Goal: Task Accomplishment & Management: Use online tool/utility

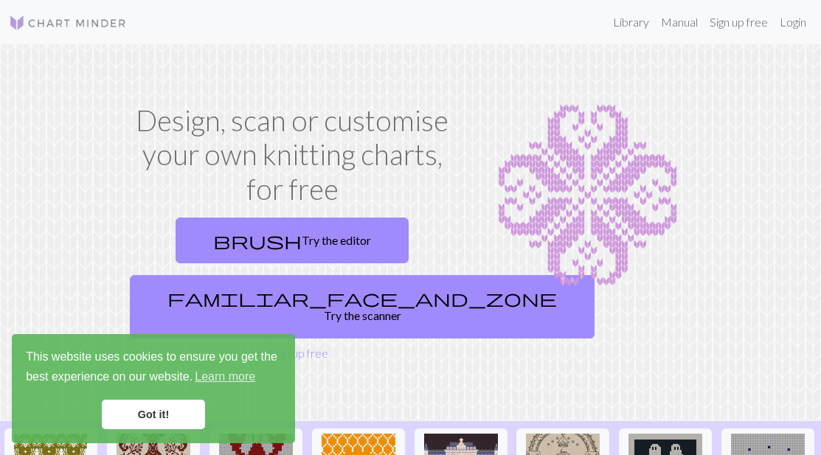
click at [167, 412] on link "Got it!" at bounding box center [153, 415] width 103 height 30
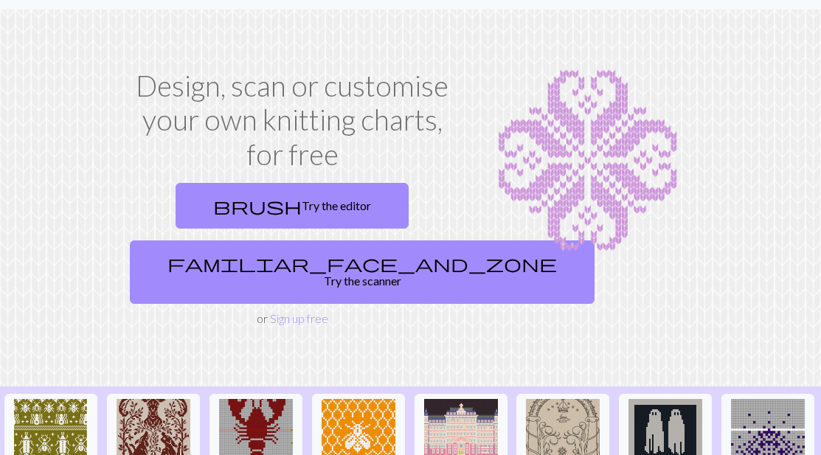
scroll to position [1, 0]
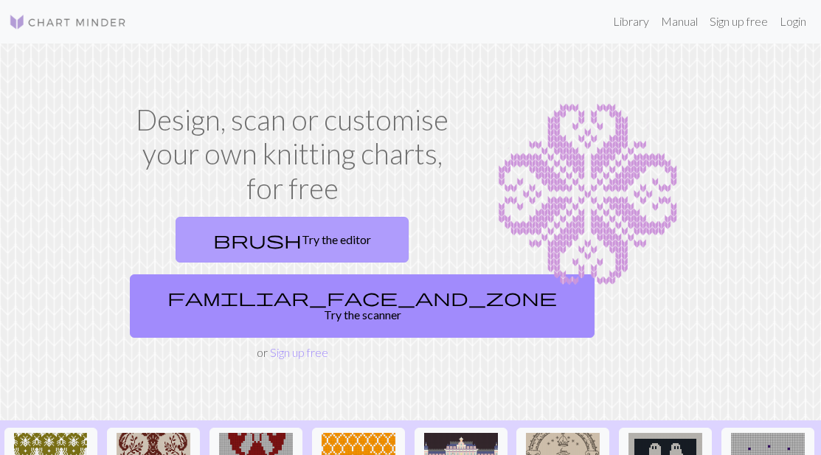
click at [350, 225] on link "brush Try the editor" at bounding box center [292, 240] width 233 height 46
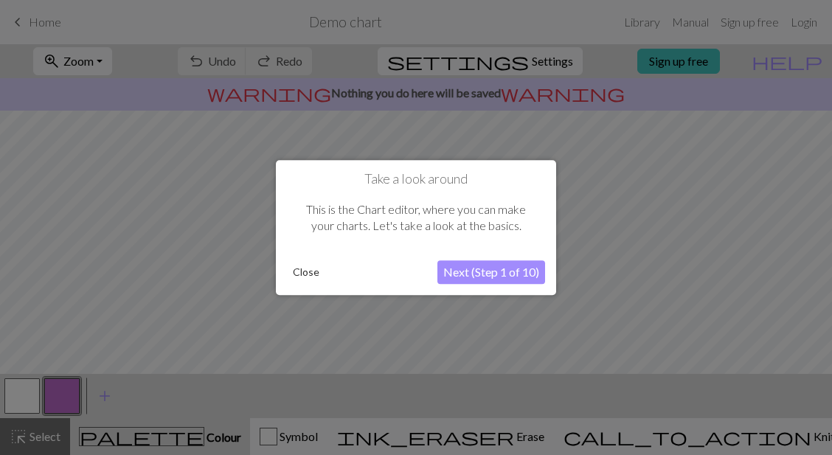
click at [479, 269] on button "Next (Step 1 of 10)" at bounding box center [492, 272] width 108 height 24
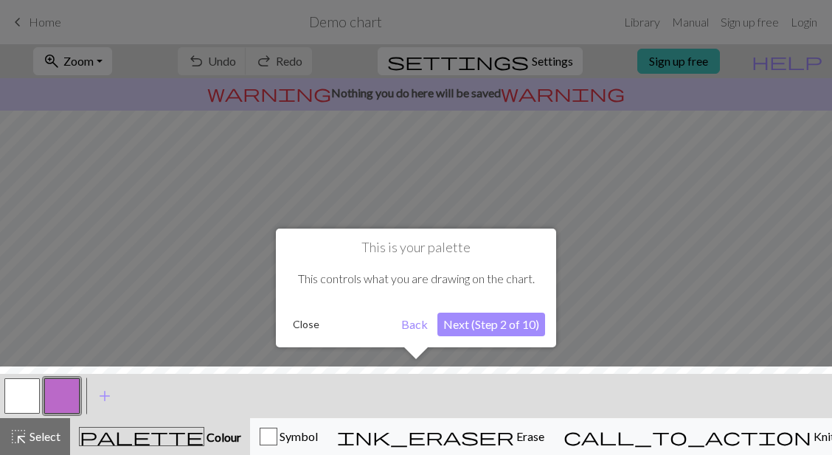
click at [492, 331] on button "Next (Step 2 of 10)" at bounding box center [492, 325] width 108 height 24
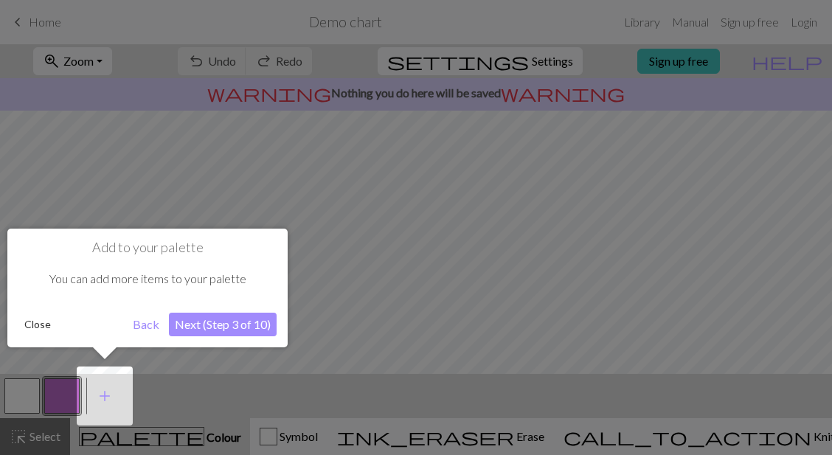
click at [237, 323] on button "Next (Step 3 of 10)" at bounding box center [223, 325] width 108 height 24
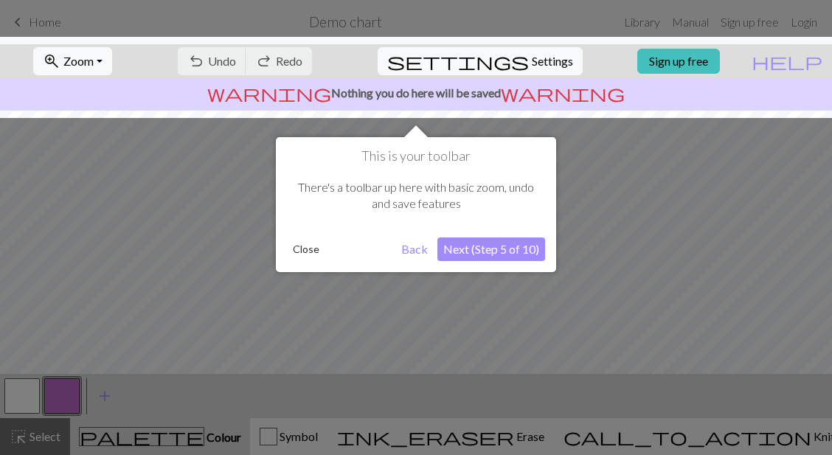
click at [483, 241] on button "Next (Step 5 of 10)" at bounding box center [492, 250] width 108 height 24
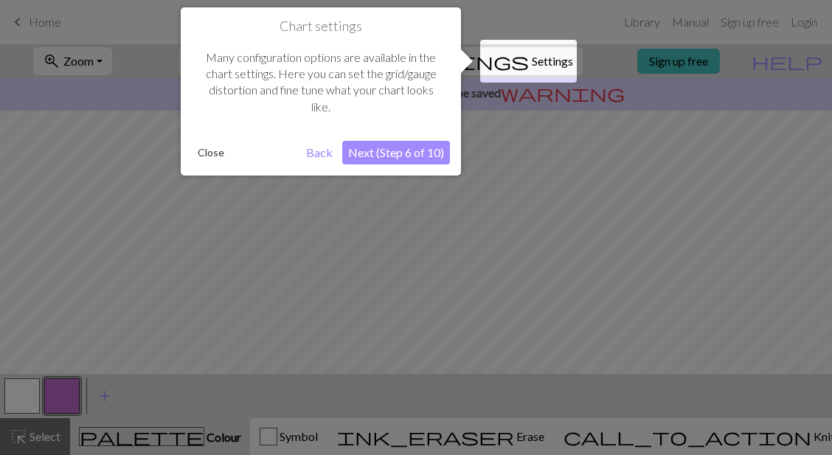
click at [407, 153] on button "Next (Step 6 of 10)" at bounding box center [396, 153] width 108 height 24
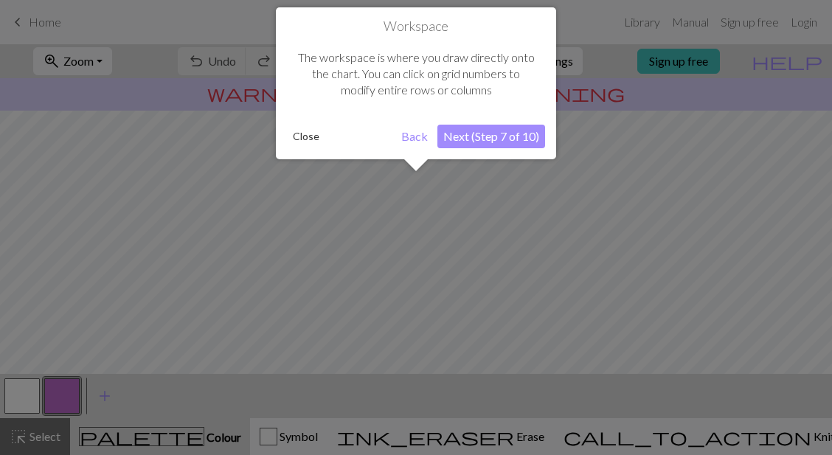
scroll to position [89, 0]
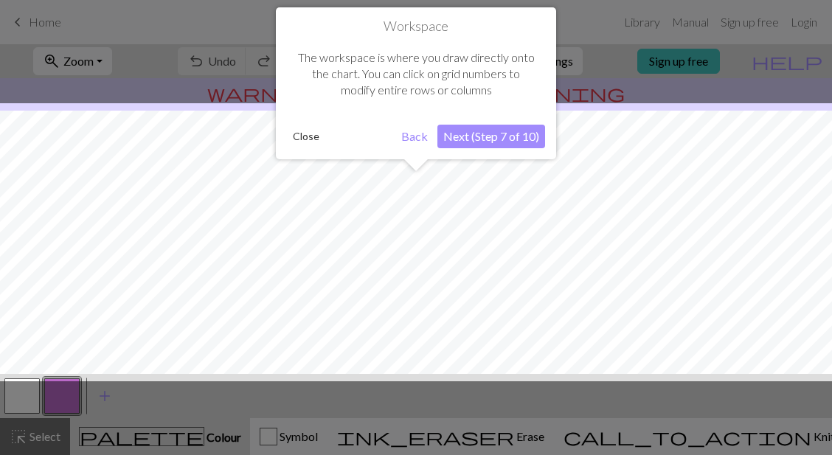
click at [490, 141] on button "Next (Step 7 of 10)" at bounding box center [492, 137] width 108 height 24
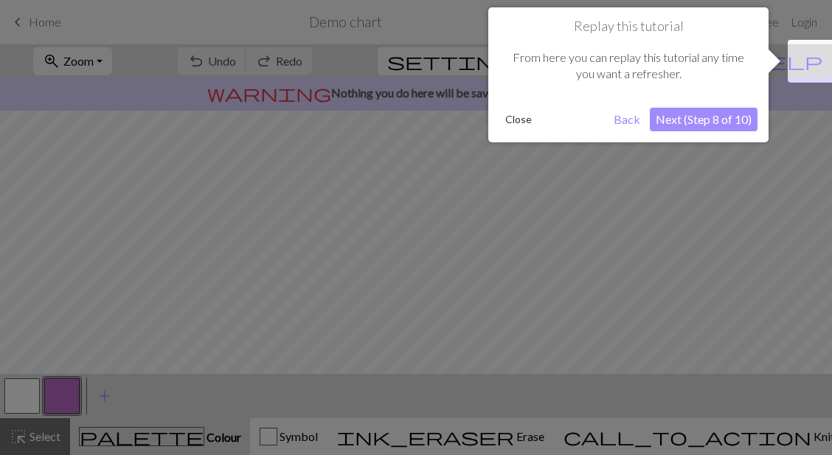
click at [705, 119] on button "Next (Step 8 of 10)" at bounding box center [704, 120] width 108 height 24
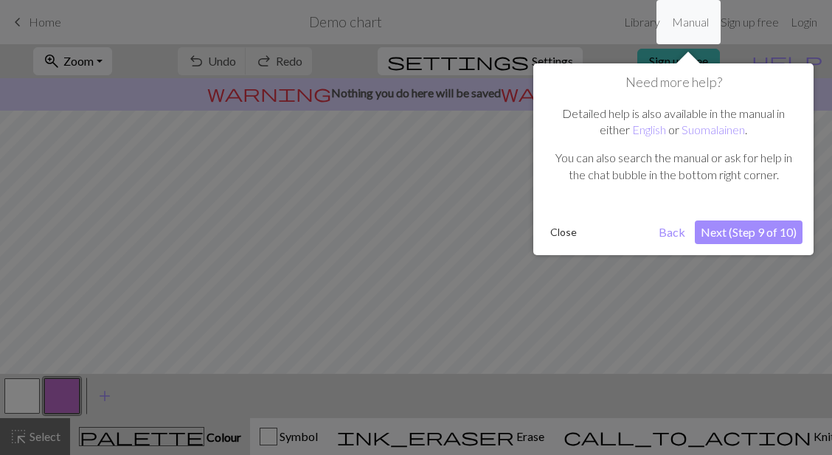
click at [733, 238] on button "Next (Step 9 of 10)" at bounding box center [749, 233] width 108 height 24
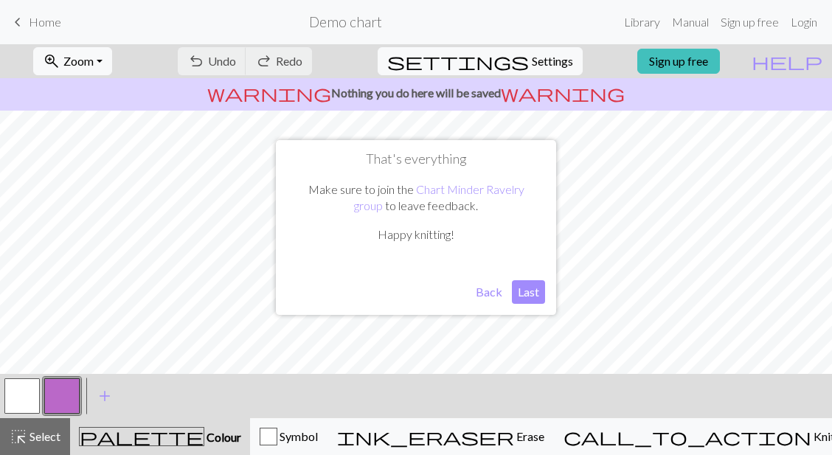
click at [533, 286] on button "Last" at bounding box center [528, 292] width 33 height 24
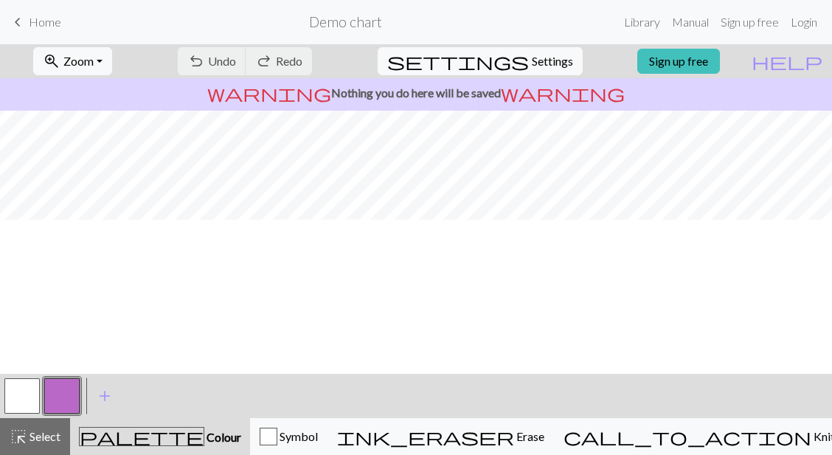
scroll to position [0, 0]
click at [699, 55] on link "Sign up free" at bounding box center [679, 61] width 83 height 25
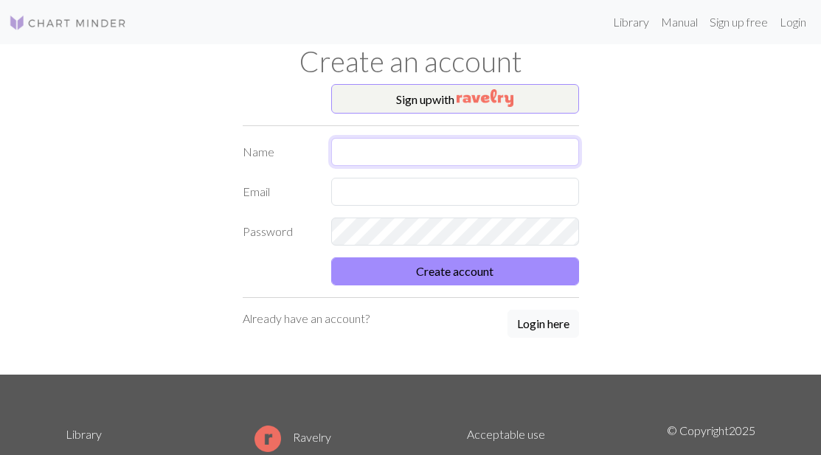
click at [447, 141] on input "text" at bounding box center [455, 152] width 248 height 28
type input "[PERSON_NAME]"
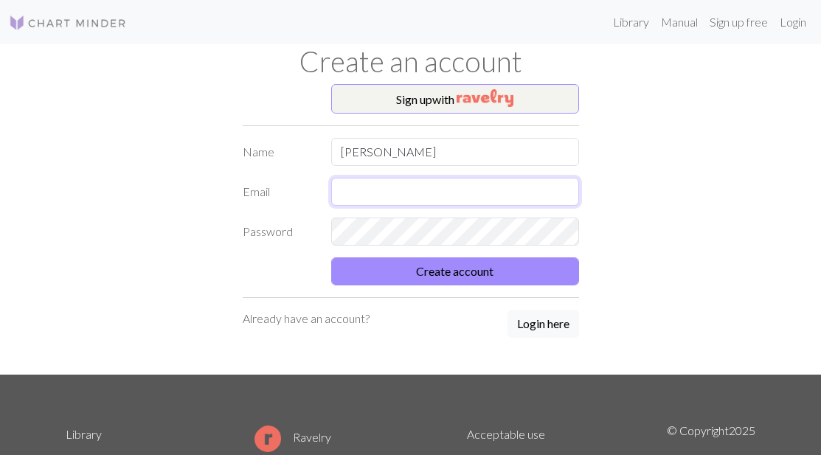
click at [443, 198] on input "text" at bounding box center [455, 192] width 248 height 28
type input "[EMAIL_ADDRESS][DOMAIN_NAME]"
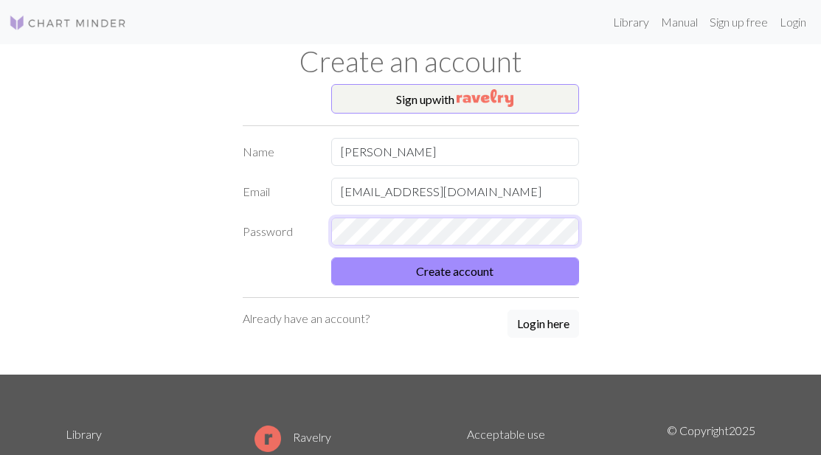
click at [331, 258] on button "Create account" at bounding box center [455, 272] width 248 height 28
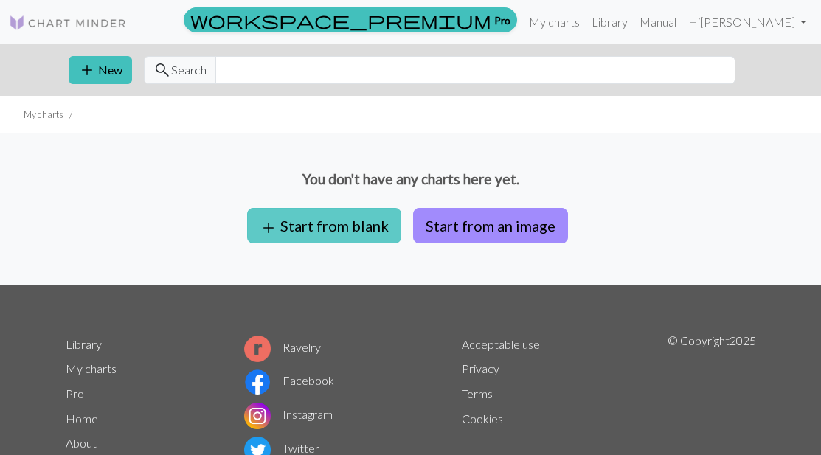
click at [348, 220] on button "add Start from blank" at bounding box center [324, 225] width 154 height 35
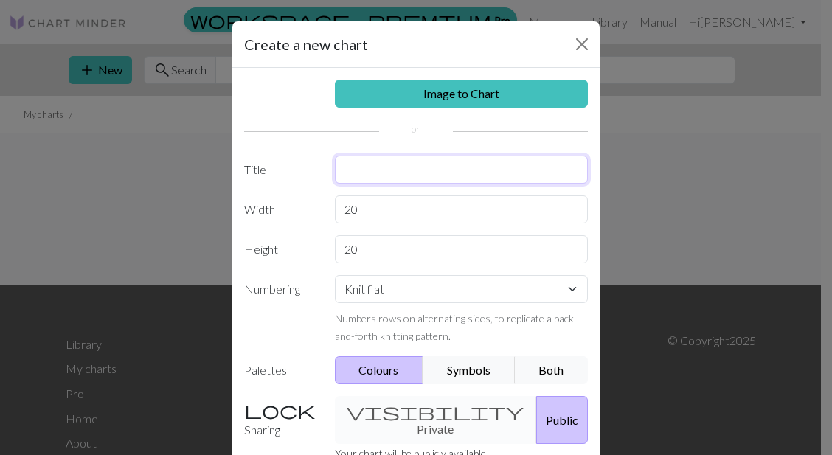
click at [370, 169] on input "text" at bounding box center [462, 170] width 254 height 28
type input "[PERSON_NAME]"
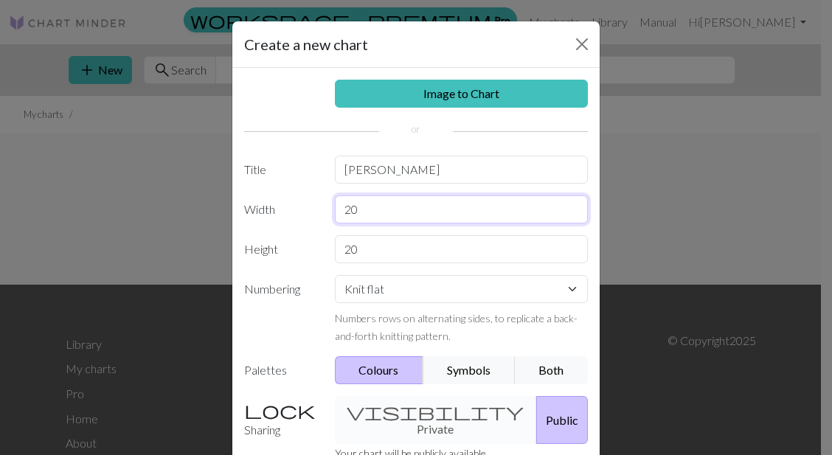
click at [367, 218] on input "20" at bounding box center [462, 210] width 254 height 28
click at [373, 286] on select "Knit flat Knit in the round Lace knitting Cross stitch" at bounding box center [462, 289] width 254 height 28
click at [370, 281] on select "Knit flat Knit in the round Lace knitting Cross stitch" at bounding box center [462, 289] width 254 height 28
click at [335, 275] on select "Knit flat Knit in the round Lace knitting Cross stitch" at bounding box center [462, 289] width 254 height 28
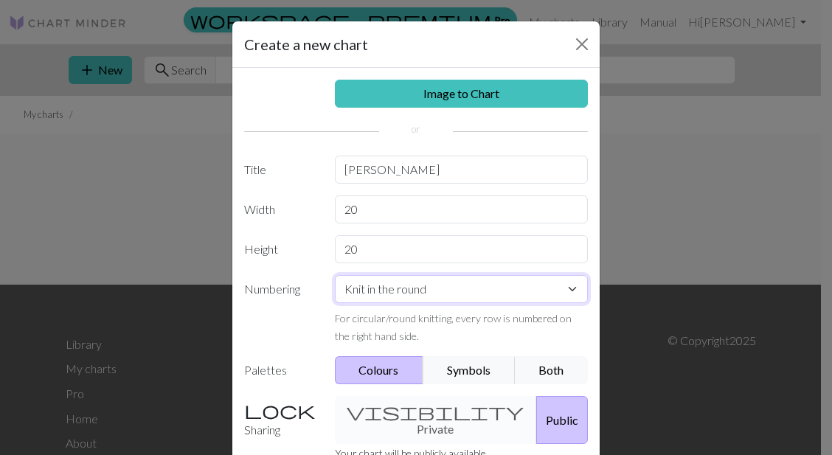
click at [429, 286] on select "Knit flat Knit in the round Lace knitting Cross stitch" at bounding box center [462, 289] width 254 height 28
select select "flat"
click at [335, 275] on select "Knit flat Knit in the round Lace knitting Cross stitch" at bounding box center [462, 289] width 254 height 28
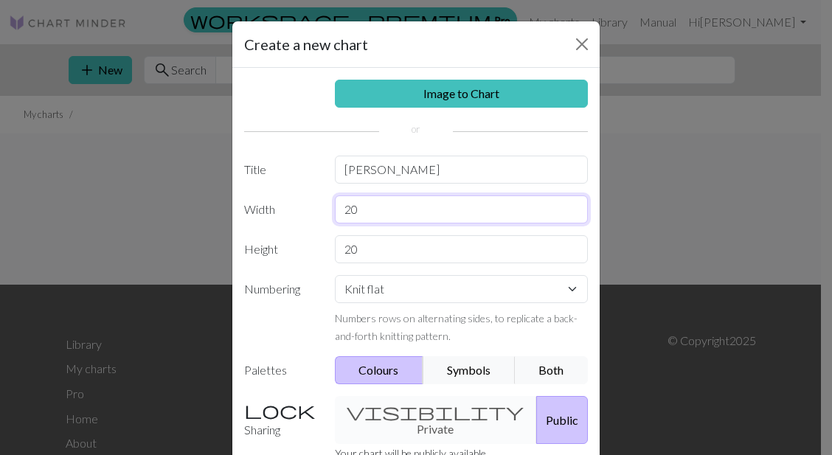
click at [386, 215] on input "20" at bounding box center [462, 210] width 254 height 28
type input "2"
type input "40"
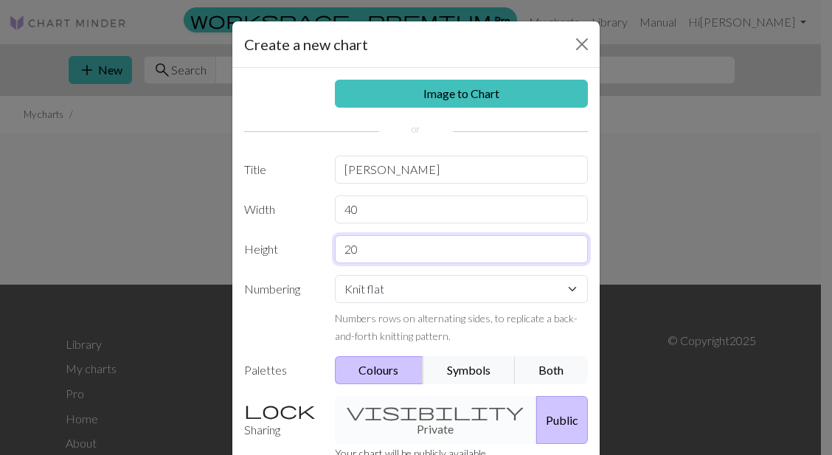
click at [373, 243] on input "20" at bounding box center [462, 249] width 254 height 28
type input "2"
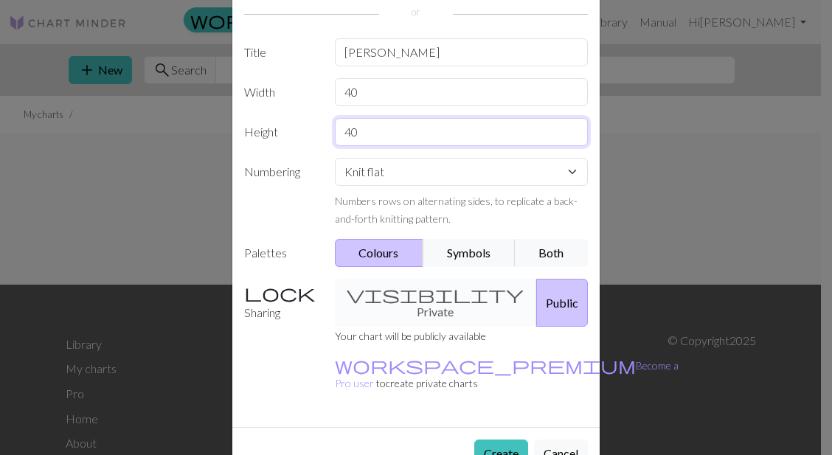
scroll to position [118, 0]
type input "40"
click at [401, 296] on div "visibility Private Public" at bounding box center [462, 302] width 272 height 48
click at [486, 439] on button "Create" at bounding box center [501, 453] width 54 height 28
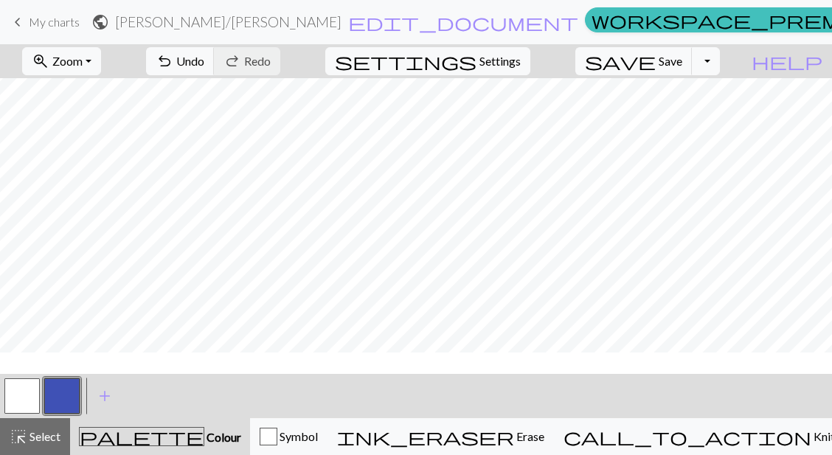
scroll to position [148, 0]
click at [26, 392] on button "button" at bounding box center [21, 396] width 35 height 35
click at [55, 394] on button "button" at bounding box center [61, 396] width 35 height 35
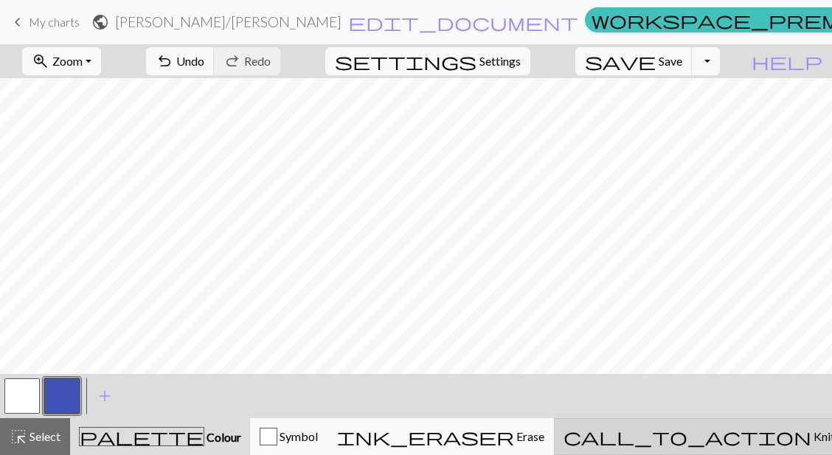
click at [746, 444] on div "call_to_action Knitting mode Knitting mode" at bounding box center [725, 437] width 322 height 18
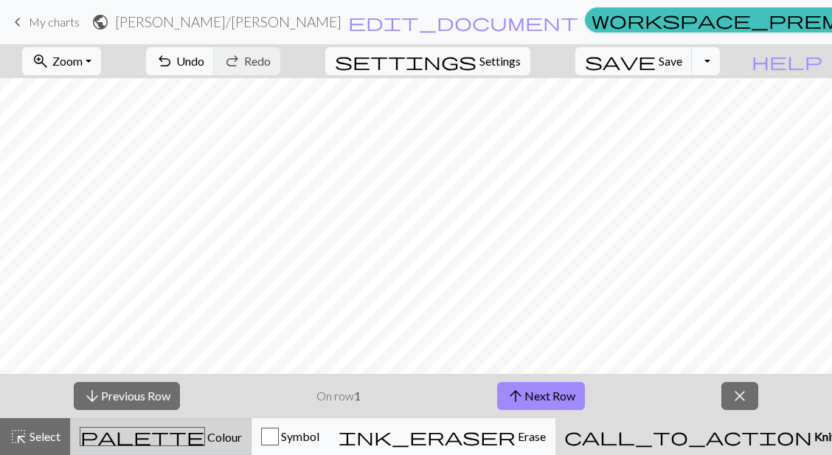
click at [205, 434] on span "Colour" at bounding box center [223, 437] width 37 height 14
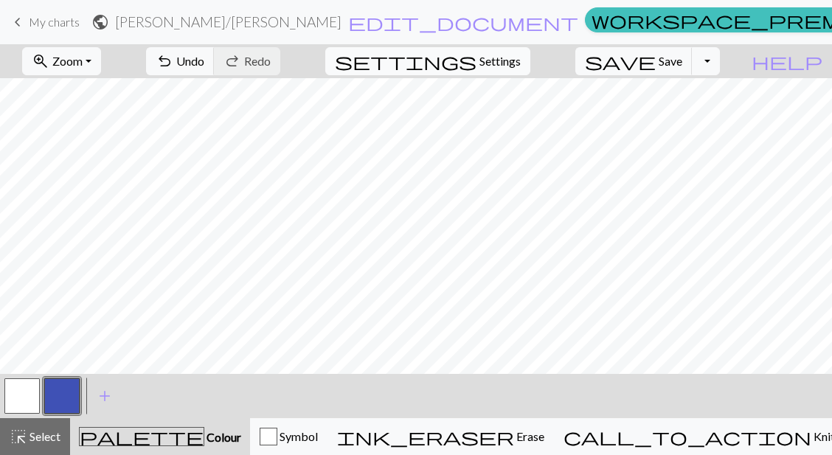
click at [511, 68] on span "Settings" at bounding box center [500, 61] width 41 height 18
select select "aran"
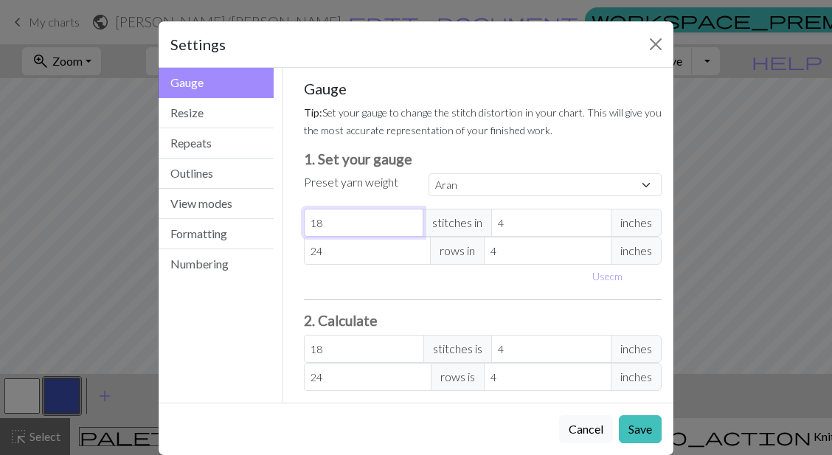
click at [372, 229] on input "18" at bounding box center [364, 223] width 120 height 28
click at [459, 182] on select "Custom Square Lace Light Fingering Fingering Sport Double knit Worsted Aran Bul…" at bounding box center [545, 184] width 233 height 23
click at [429, 173] on select "Custom Square Lace Light Fingering Fingering Sport Double knit Worsted Aran Bul…" at bounding box center [545, 184] width 233 height 23
click at [334, 225] on input "18" at bounding box center [364, 223] width 120 height 28
type input "1"
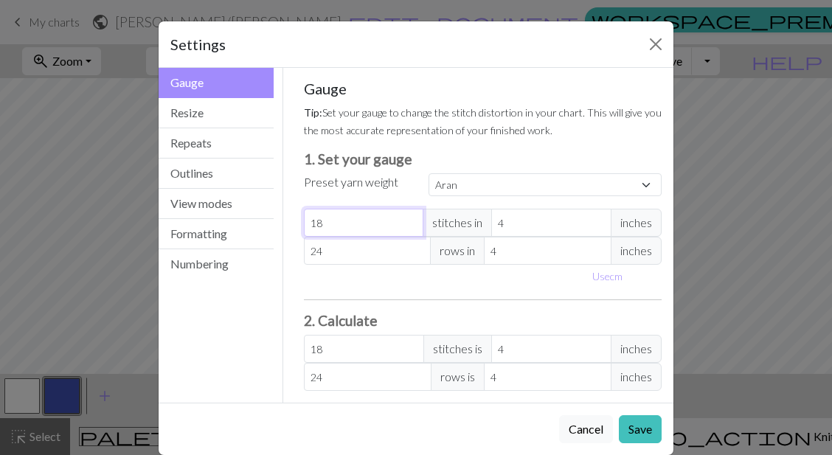
type input "1"
type input "16"
click at [345, 243] on input "24" at bounding box center [368, 251] width 128 height 28
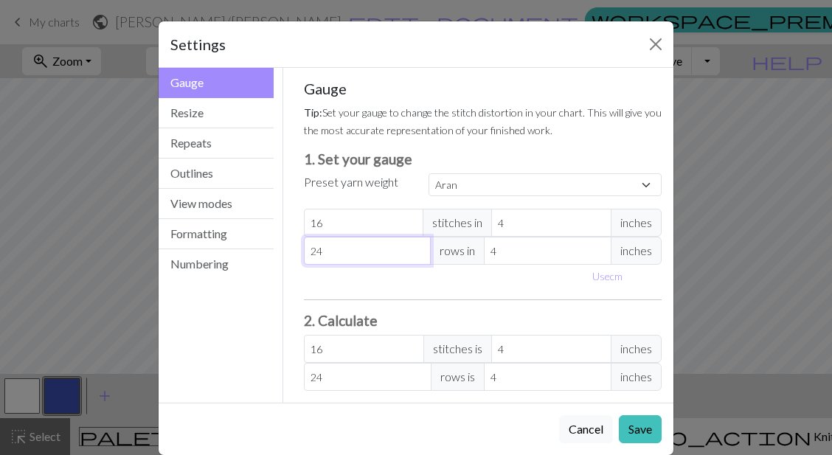
type input "2"
type input "20"
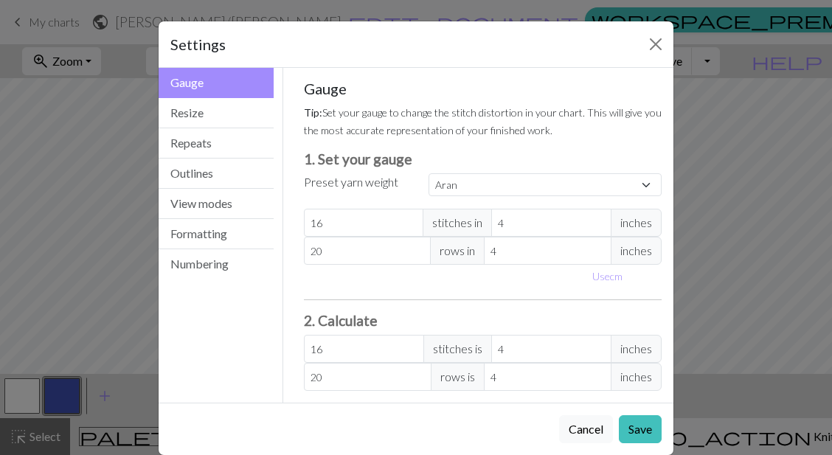
click at [384, 276] on div "Use cm" at bounding box center [483, 276] width 376 height 23
click at [645, 435] on button "Save" at bounding box center [640, 429] width 43 height 28
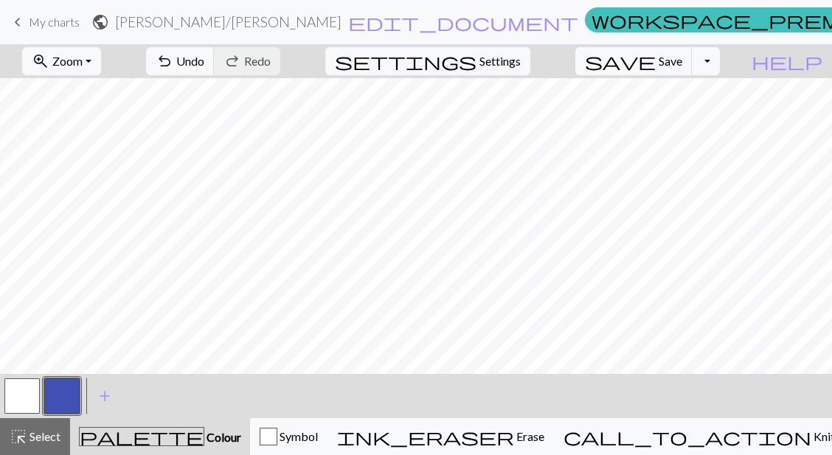
click at [26, 388] on button "button" at bounding box center [21, 396] width 35 height 35
click at [52, 395] on button "button" at bounding box center [61, 396] width 35 height 35
click at [35, 392] on button "button" at bounding box center [21, 396] width 35 height 35
click at [29, 387] on button "button" at bounding box center [21, 396] width 35 height 35
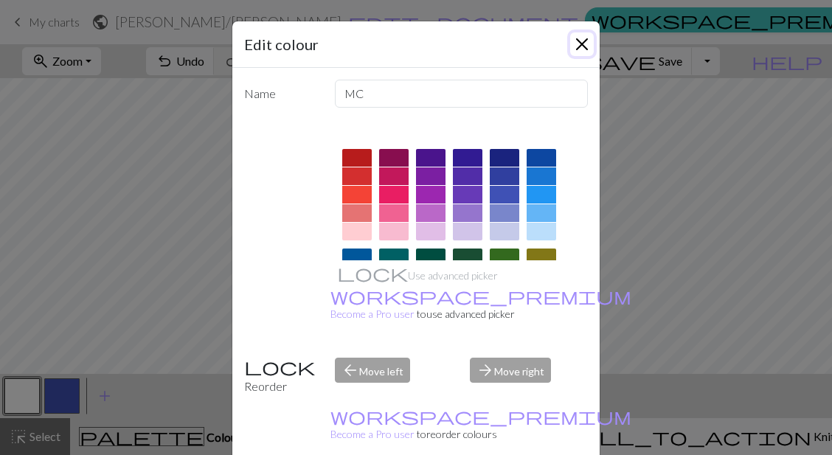
click at [578, 47] on button "Close" at bounding box center [582, 44] width 24 height 24
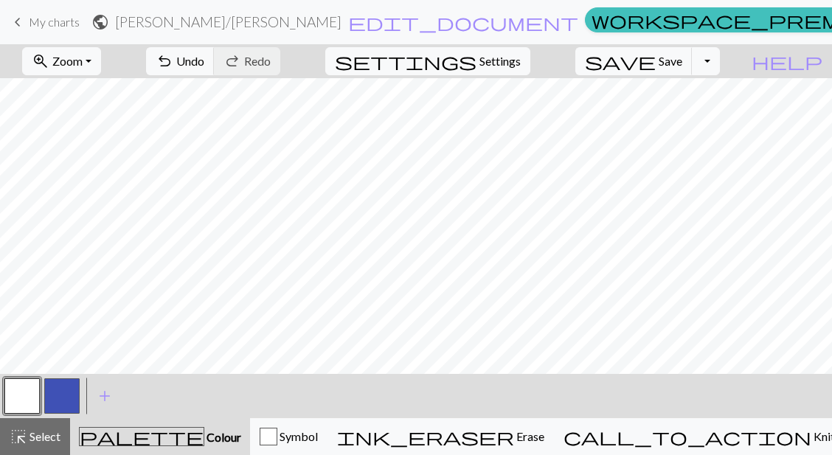
click at [54, 389] on button "button" at bounding box center [61, 396] width 35 height 35
click at [517, 67] on span "Settings" at bounding box center [500, 61] width 41 height 18
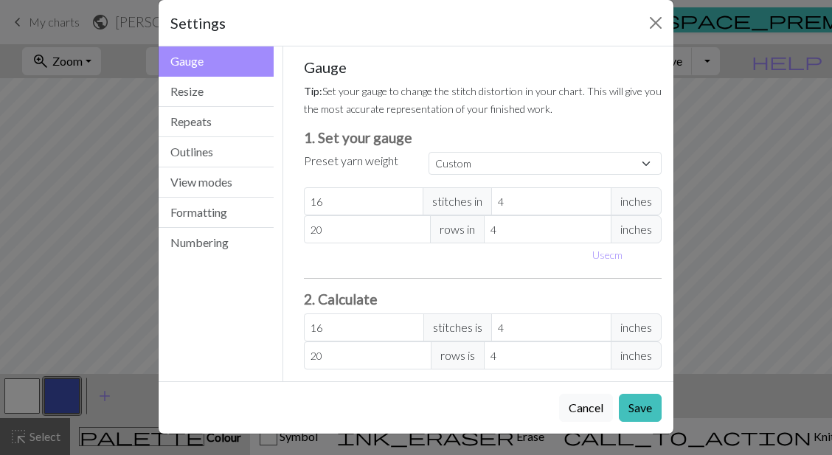
scroll to position [0, 0]
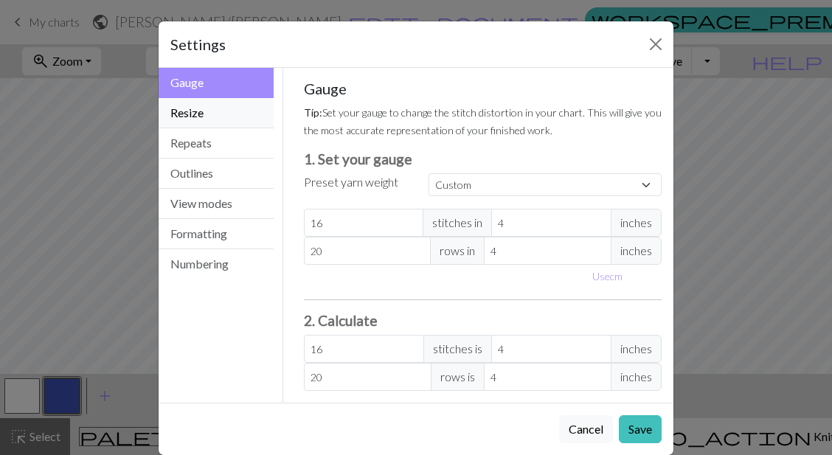
click at [218, 101] on button "Resize" at bounding box center [216, 113] width 115 height 30
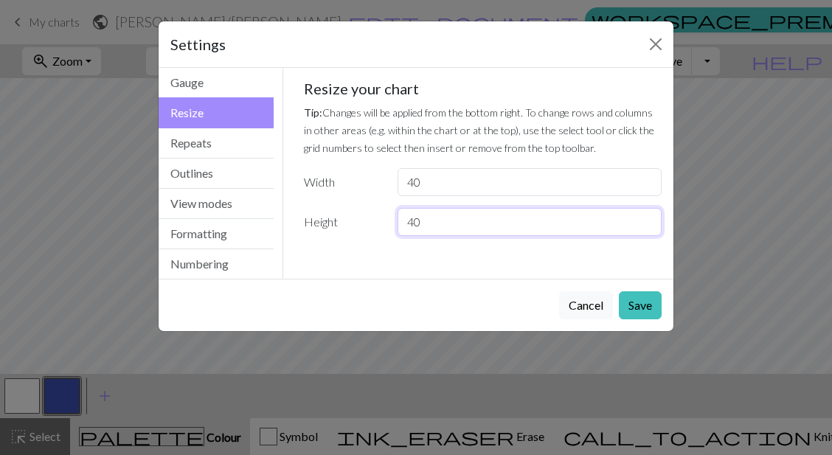
drag, startPoint x: 421, startPoint y: 221, endPoint x: 362, endPoint y: 235, distance: 60.7
click at [362, 235] on div "Height 40" at bounding box center [483, 222] width 376 height 28
type input "20"
click at [650, 300] on button "Save" at bounding box center [640, 305] width 43 height 28
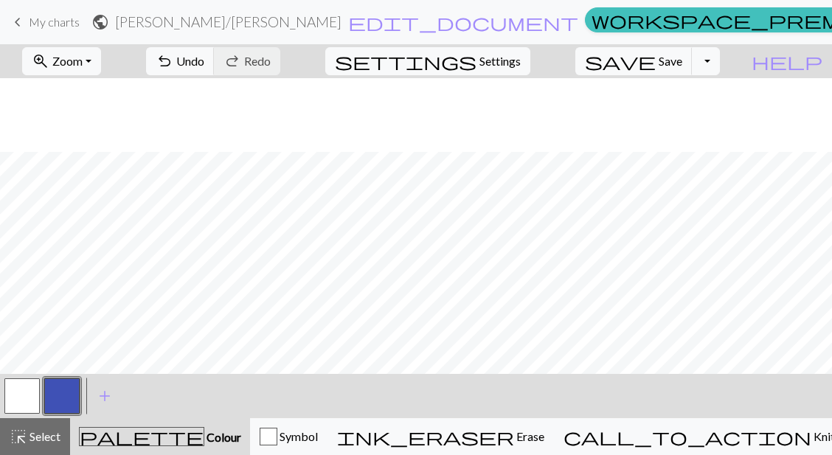
scroll to position [74, 0]
click at [521, 64] on span "Settings" at bounding box center [500, 61] width 41 height 18
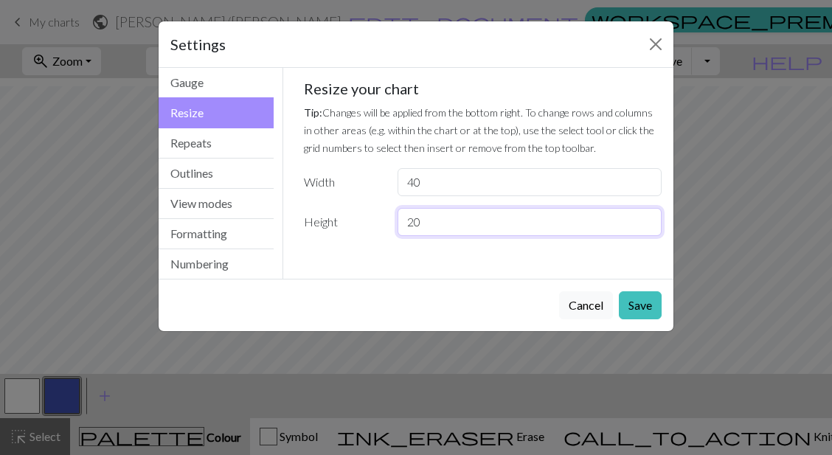
drag, startPoint x: 445, startPoint y: 226, endPoint x: 361, endPoint y: 257, distance: 89.6
click at [361, 257] on div "Gauge Tip: Set your gauge to change the stitch distortion in your chart. This w…" at bounding box center [483, 164] width 382 height 192
type input "12"
click at [647, 293] on button "Save" at bounding box center [640, 305] width 43 height 28
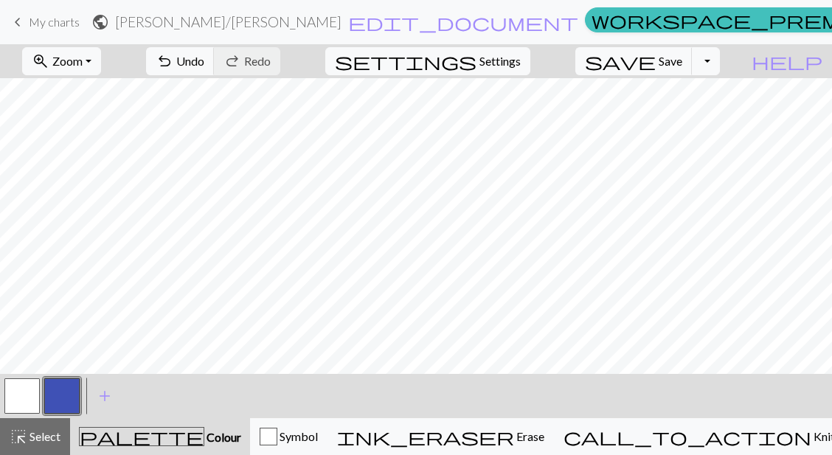
scroll to position [0, 0]
click at [15, 391] on button "button" at bounding box center [21, 396] width 35 height 35
click at [69, 384] on button "button" at bounding box center [61, 396] width 35 height 35
click at [23, 384] on button "button" at bounding box center [21, 396] width 35 height 35
click at [52, 394] on button "button" at bounding box center [61, 396] width 35 height 35
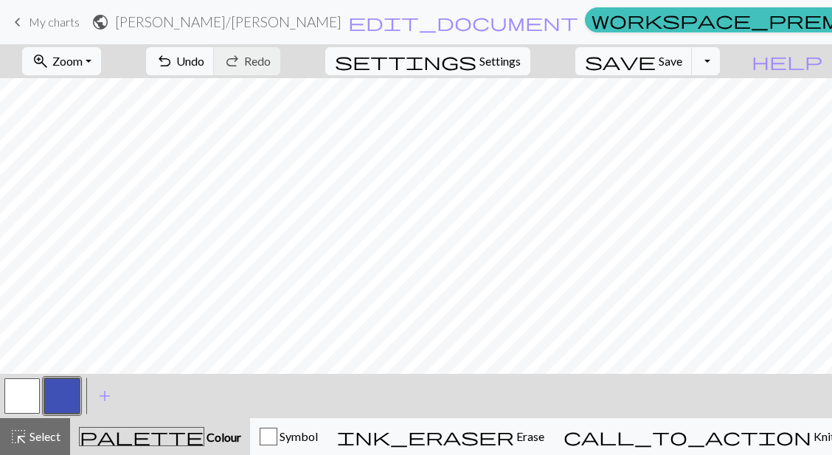
click at [35, 394] on button "button" at bounding box center [21, 396] width 35 height 35
click at [75, 390] on button "button" at bounding box center [61, 396] width 35 height 35
click at [91, 51] on button "zoom_in Zoom Zoom" at bounding box center [61, 61] width 79 height 28
click at [91, 52] on button "zoom_in Zoom Zoom" at bounding box center [61, 61] width 79 height 28
click at [31, 387] on button "button" at bounding box center [21, 396] width 35 height 35
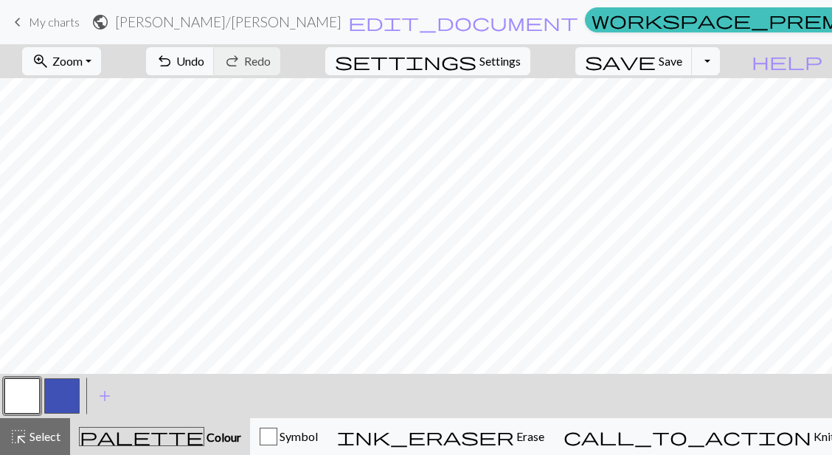
click at [78, 390] on button "button" at bounding box center [61, 396] width 35 height 35
click at [33, 396] on button "button" at bounding box center [21, 396] width 35 height 35
click at [63, 393] on button "button" at bounding box center [61, 396] width 35 height 35
click at [15, 399] on button "button" at bounding box center [21, 396] width 35 height 35
click at [55, 387] on button "button" at bounding box center [61, 396] width 35 height 35
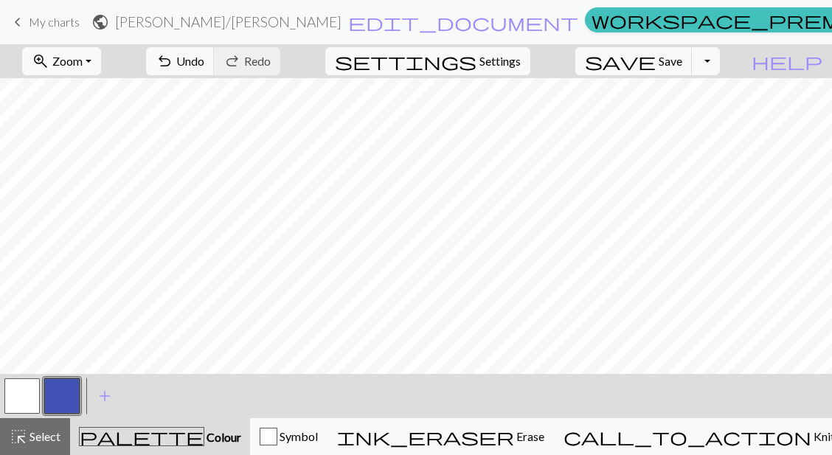
click at [24, 387] on button "button" at bounding box center [21, 396] width 35 height 35
click at [66, 393] on button "button" at bounding box center [61, 396] width 35 height 35
click at [13, 386] on button "button" at bounding box center [21, 396] width 35 height 35
click at [65, 391] on button "button" at bounding box center [61, 396] width 35 height 35
click at [26, 384] on button "button" at bounding box center [21, 396] width 35 height 35
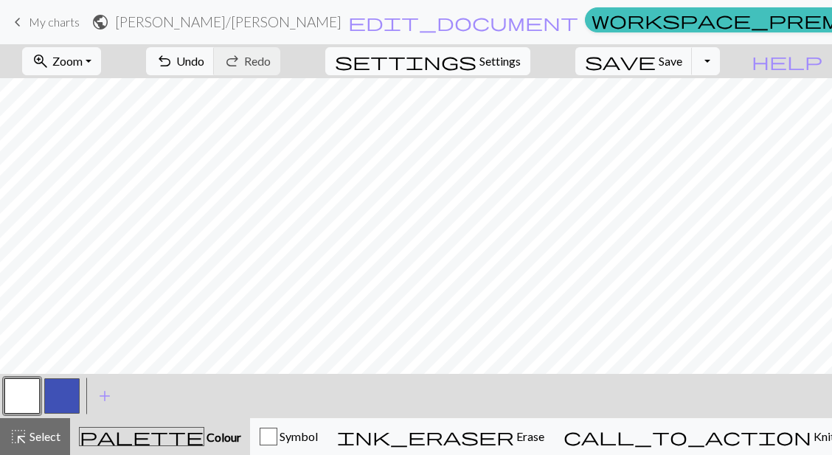
click at [477, 53] on span "settings" at bounding box center [406, 61] width 142 height 21
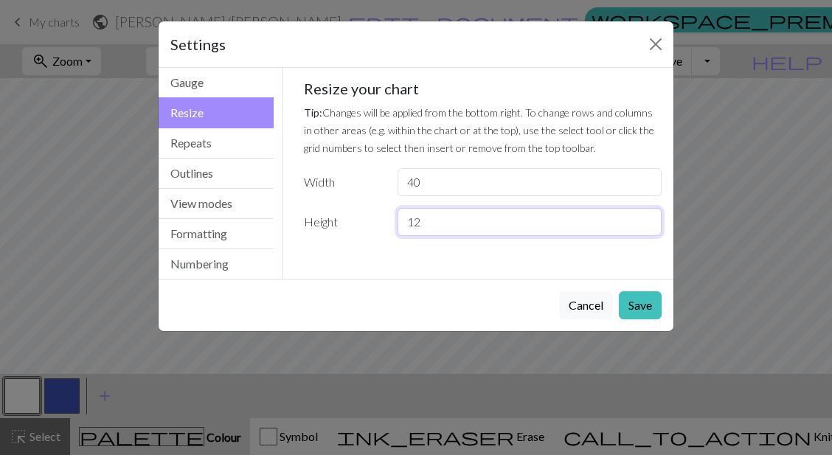
click at [431, 222] on input "12" at bounding box center [530, 222] width 264 height 28
type input "1"
type input "20"
click at [632, 294] on button "Save" at bounding box center [640, 305] width 43 height 28
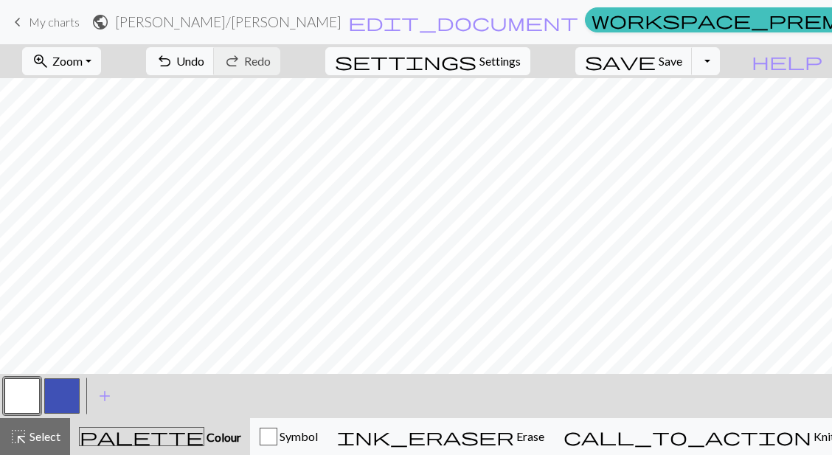
click at [500, 60] on span "Settings" at bounding box center [500, 61] width 41 height 18
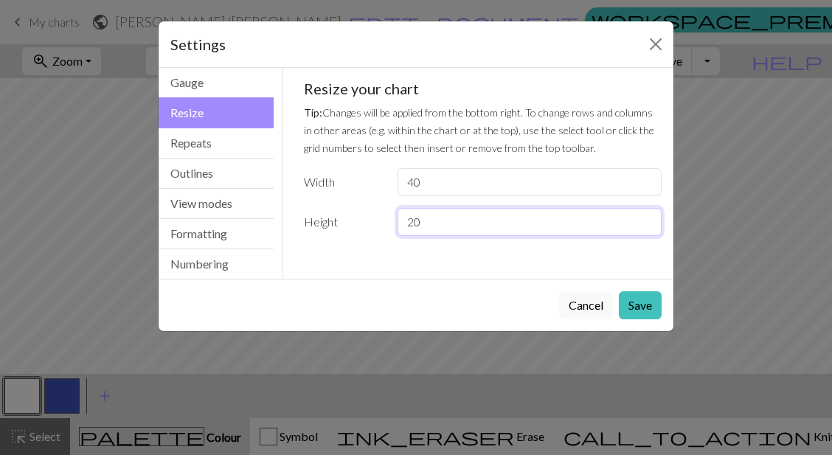
click at [432, 221] on input "20" at bounding box center [530, 222] width 264 height 28
type input "24"
click at [638, 299] on button "Save" at bounding box center [640, 305] width 43 height 28
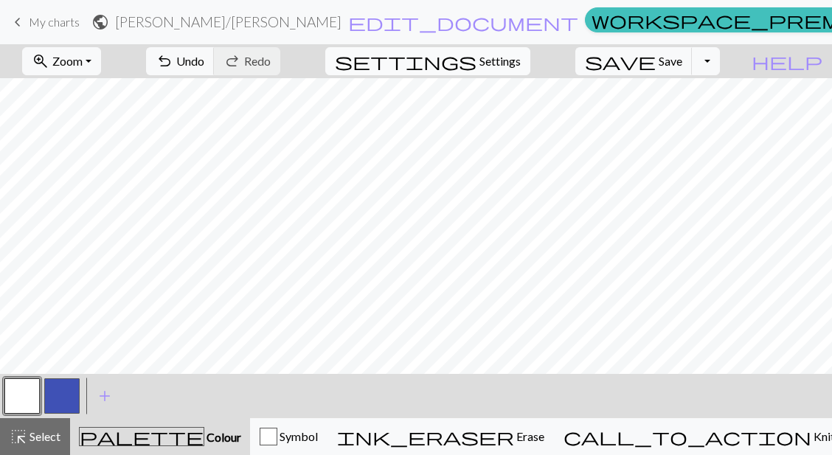
click at [475, 50] on button "settings Settings" at bounding box center [427, 61] width 205 height 28
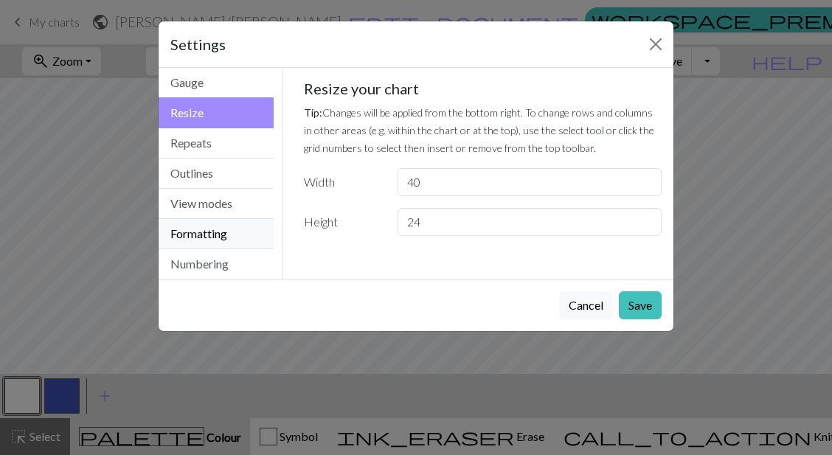
click at [169, 243] on button "Formatting" at bounding box center [216, 234] width 115 height 30
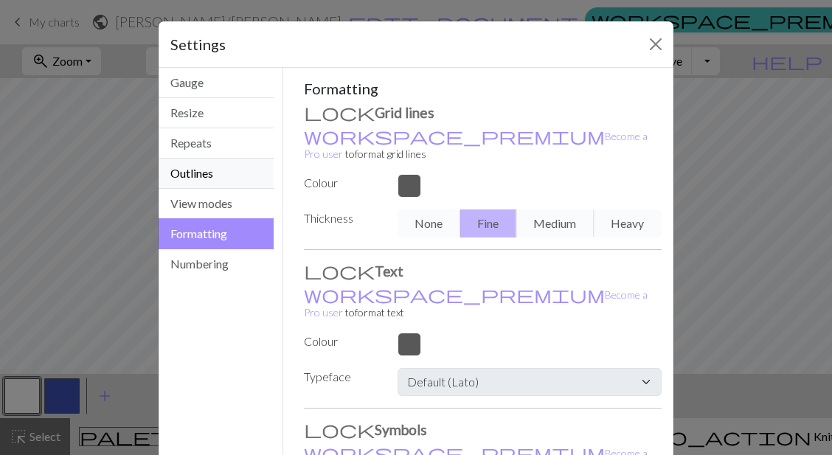
click at [179, 164] on button "Outlines" at bounding box center [216, 174] width 115 height 30
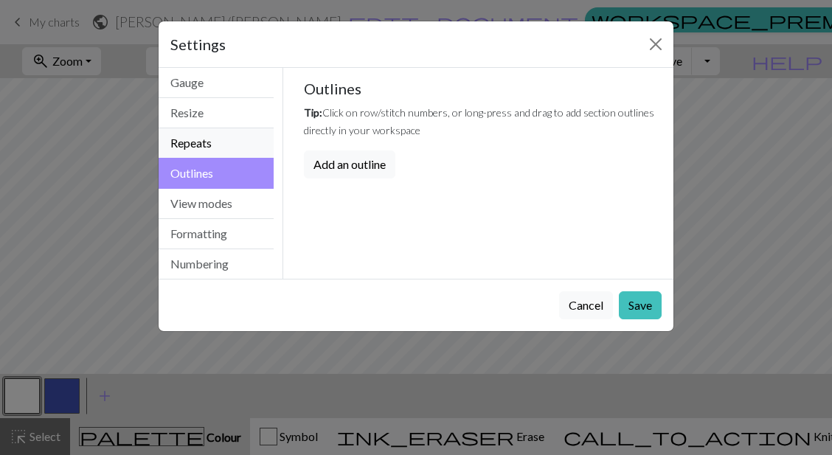
click at [182, 148] on button "Repeats" at bounding box center [216, 143] width 115 height 30
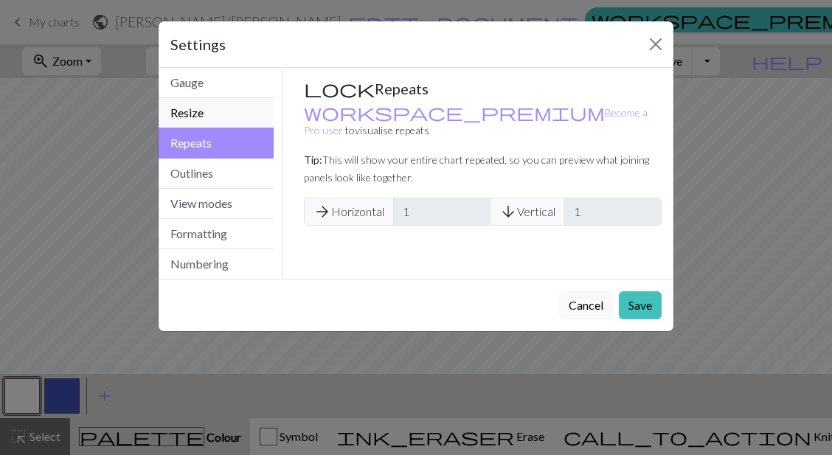
click at [199, 120] on button "Resize" at bounding box center [216, 113] width 115 height 30
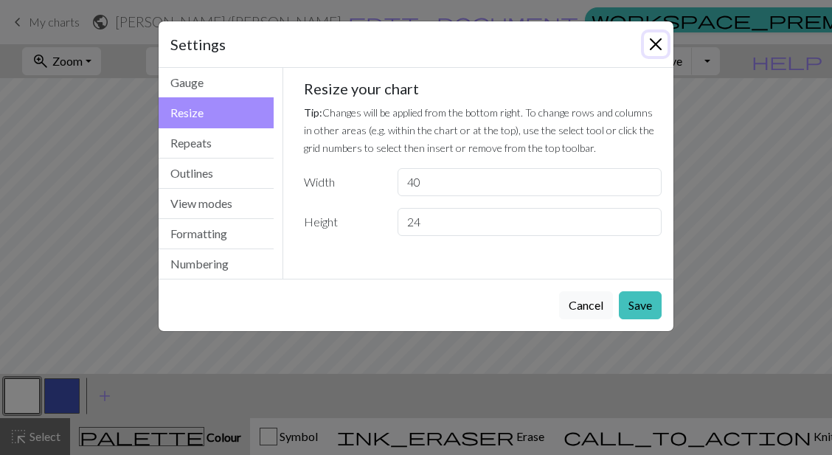
drag, startPoint x: 655, startPoint y: 39, endPoint x: 553, endPoint y: 30, distance: 102.9
click at [655, 40] on button "Close" at bounding box center [656, 44] width 24 height 24
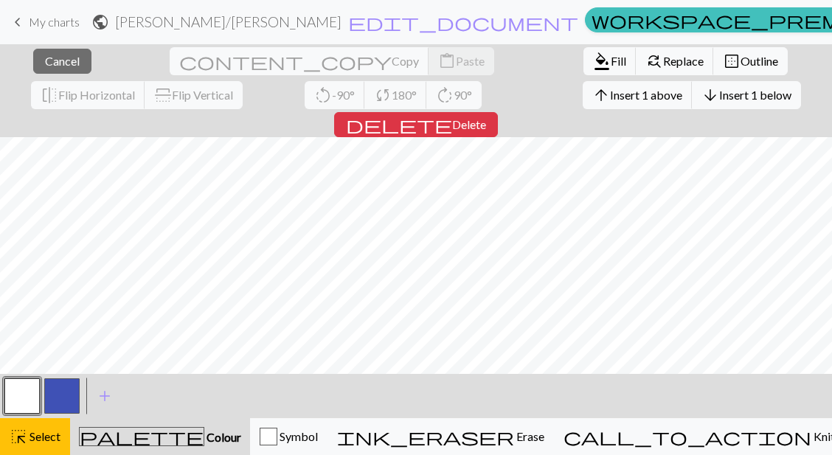
click at [572, 110] on div "arrow_upward Insert 1 above arrow_downward Insert 1 below" at bounding box center [692, 95] width 241 height 34
click at [610, 101] on span "Insert 1 above" at bounding box center [646, 95] width 72 height 14
click at [583, 104] on button "arrow_upward Insert 1 above" at bounding box center [638, 95] width 110 height 28
click at [610, 97] on span "Insert 1 above" at bounding box center [646, 95] width 72 height 14
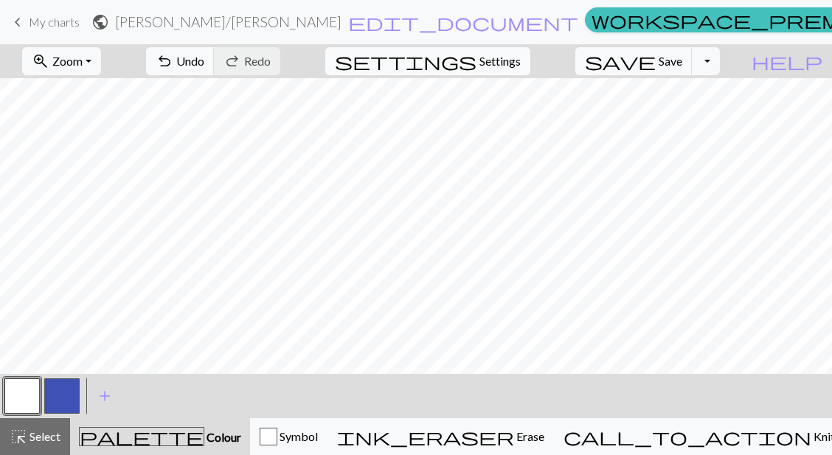
click at [514, 53] on span "Settings" at bounding box center [500, 61] width 41 height 18
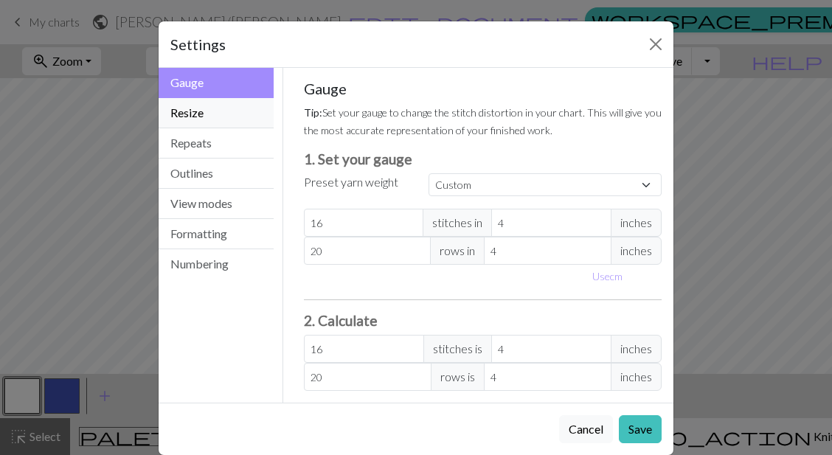
click at [187, 108] on button "Resize" at bounding box center [216, 113] width 115 height 30
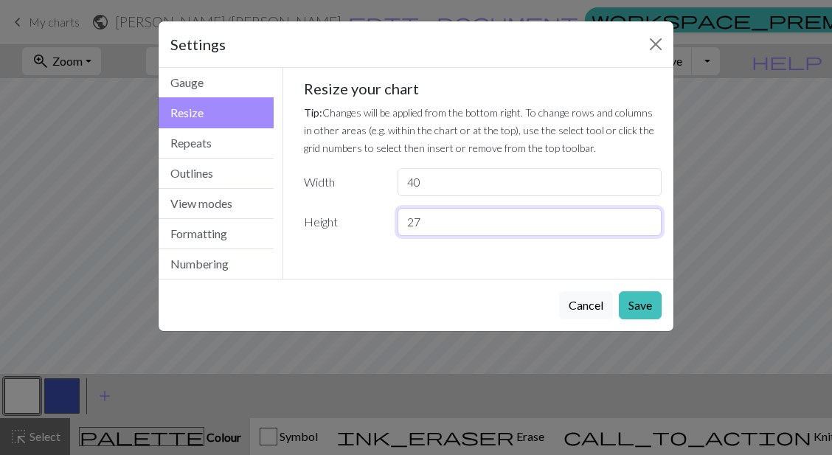
click at [441, 229] on input "27" at bounding box center [530, 222] width 264 height 28
type input "20"
click at [634, 306] on button "Save" at bounding box center [640, 305] width 43 height 28
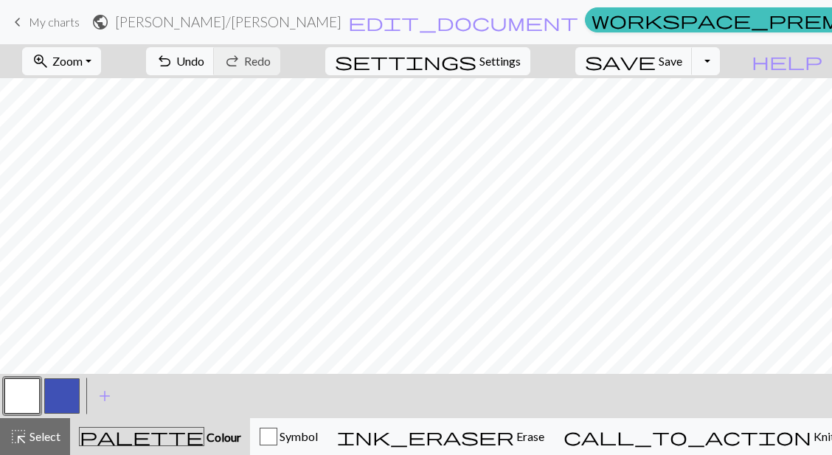
click at [69, 384] on button "button" at bounding box center [61, 396] width 35 height 35
click at [13, 385] on button "button" at bounding box center [21, 396] width 35 height 35
click at [47, 385] on button "button" at bounding box center [61, 396] width 35 height 35
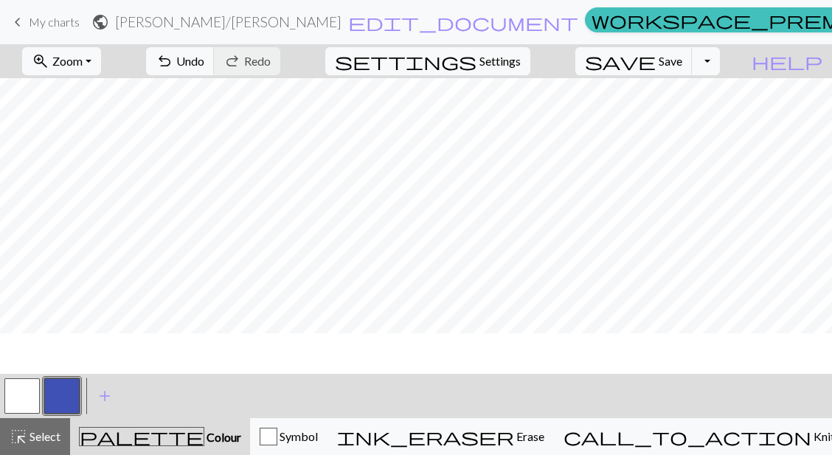
scroll to position [3, 0]
click at [18, 393] on button "button" at bounding box center [21, 396] width 35 height 35
click at [53, 381] on button "button" at bounding box center [61, 396] width 35 height 35
click at [28, 394] on button "button" at bounding box center [21, 396] width 35 height 35
click at [58, 391] on button "button" at bounding box center [61, 396] width 35 height 35
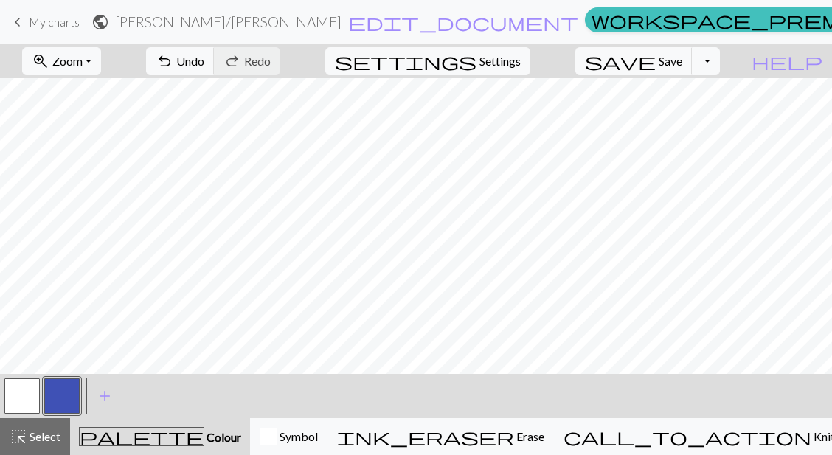
click at [26, 384] on button "button" at bounding box center [21, 396] width 35 height 35
click at [74, 384] on button "button" at bounding box center [61, 396] width 35 height 35
click at [30, 383] on button "button" at bounding box center [21, 396] width 35 height 35
click at [71, 385] on button "button" at bounding box center [61, 396] width 35 height 35
click at [17, 393] on button "button" at bounding box center [21, 396] width 35 height 35
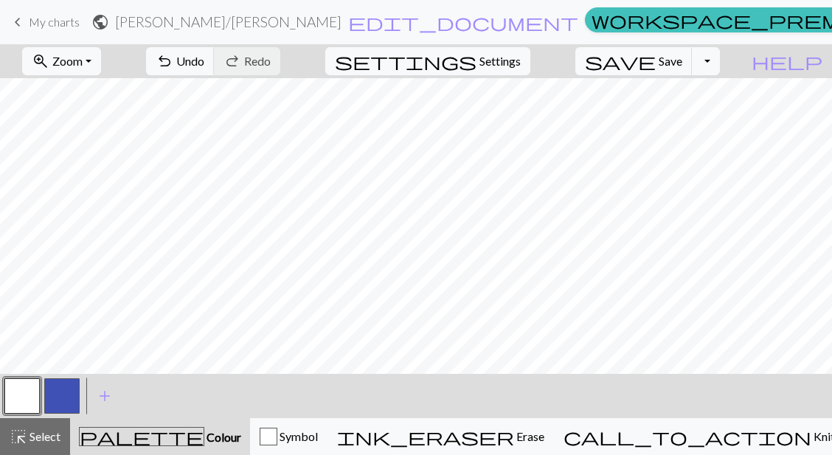
click at [63, 384] on button "button" at bounding box center [61, 396] width 35 height 35
click at [16, 396] on button "button" at bounding box center [21, 396] width 35 height 35
click at [75, 398] on button "button" at bounding box center [61, 396] width 35 height 35
click at [19, 384] on button "button" at bounding box center [21, 396] width 35 height 35
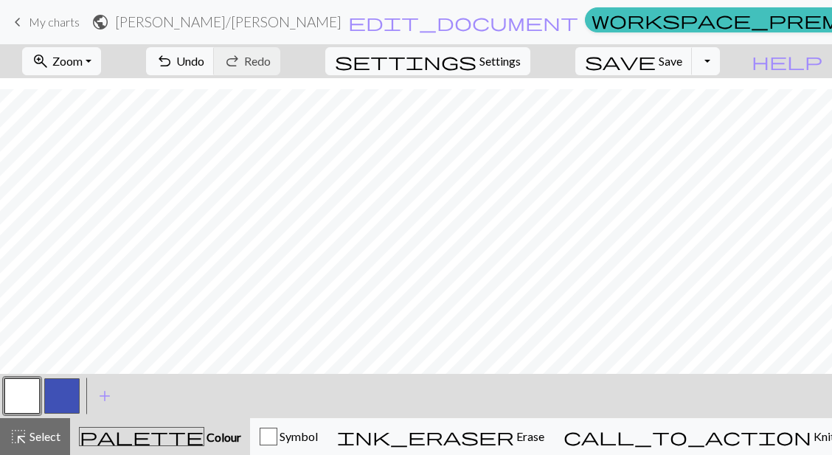
click at [66, 394] on button "button" at bounding box center [61, 396] width 35 height 35
click at [25, 384] on button "button" at bounding box center [21, 396] width 35 height 35
drag, startPoint x: 61, startPoint y: 388, endPoint x: 102, endPoint y: 376, distance: 43.0
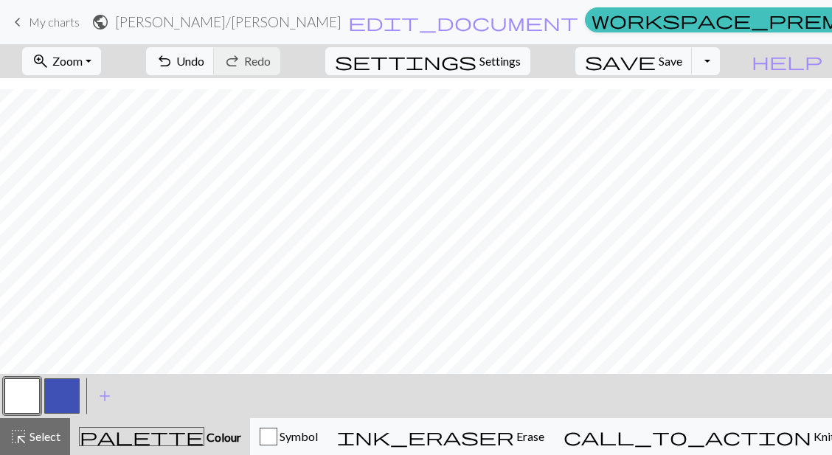
click at [61, 388] on button "button" at bounding box center [61, 396] width 35 height 35
click at [83, 63] on span "Zoom" at bounding box center [67, 61] width 30 height 14
click at [103, 176] on button "50%" at bounding box center [81, 177] width 117 height 24
click at [25, 392] on button "button" at bounding box center [21, 396] width 35 height 35
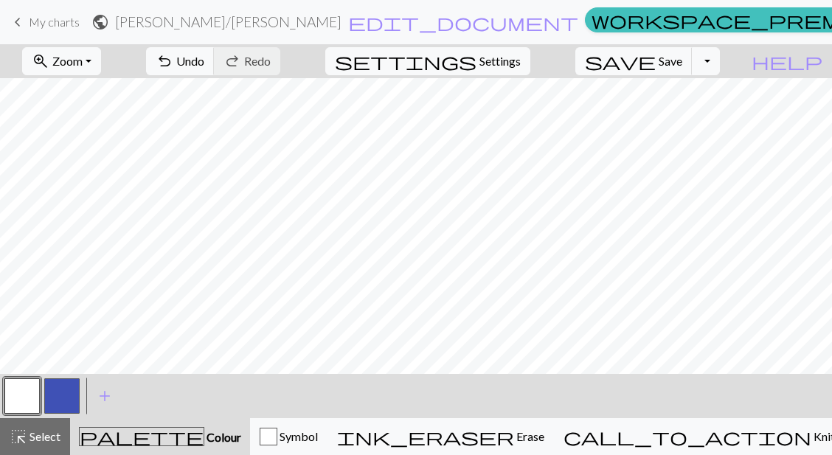
click at [61, 389] on button "button" at bounding box center [61, 396] width 35 height 35
click at [7, 393] on button "button" at bounding box center [21, 396] width 35 height 35
click at [68, 387] on button "button" at bounding box center [61, 396] width 35 height 35
click at [21, 387] on button "button" at bounding box center [21, 396] width 35 height 35
click at [18, 379] on button "button" at bounding box center [21, 396] width 35 height 35
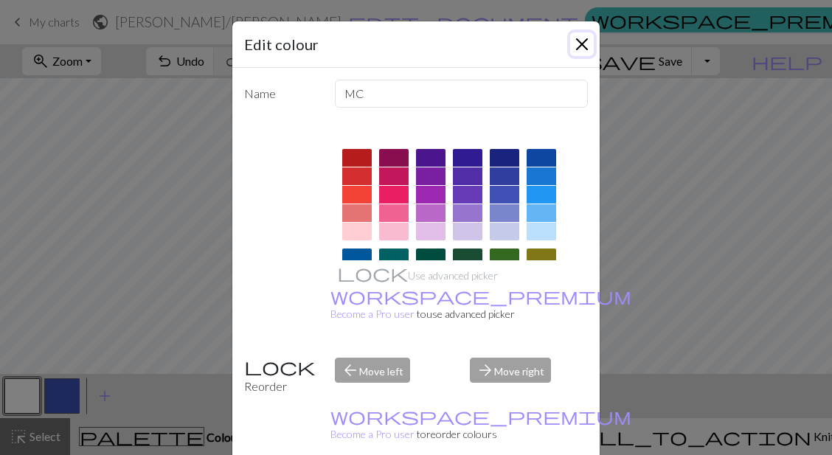
click at [583, 48] on button "Close" at bounding box center [582, 44] width 24 height 24
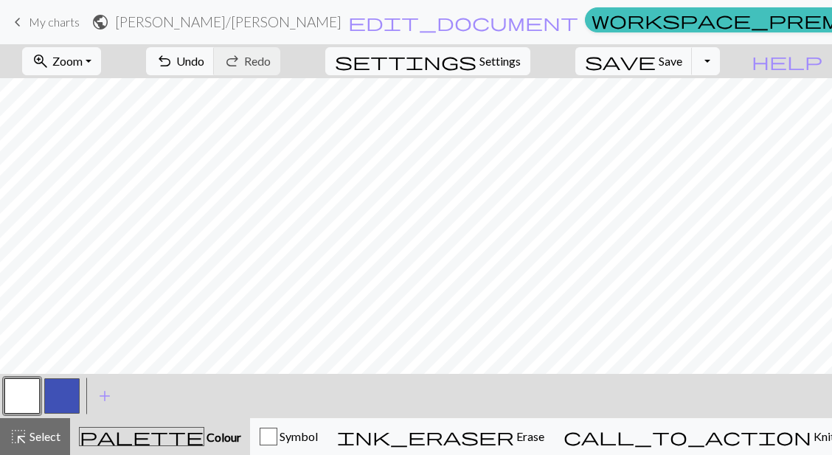
click at [68, 396] on button "button" at bounding box center [61, 396] width 35 height 35
click at [24, 384] on button "button" at bounding box center [21, 396] width 35 height 35
click at [62, 390] on button "button" at bounding box center [61, 396] width 35 height 35
click at [11, 388] on button "button" at bounding box center [21, 396] width 35 height 35
click at [75, 384] on button "button" at bounding box center [61, 396] width 35 height 35
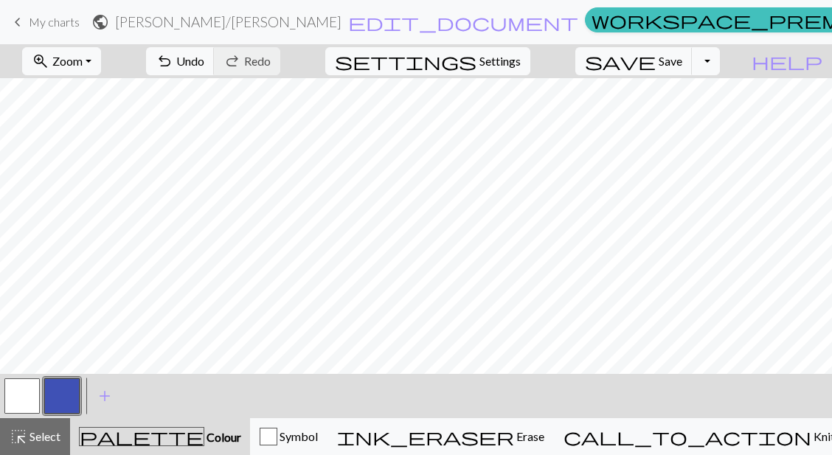
click at [28, 393] on button "button" at bounding box center [21, 396] width 35 height 35
click at [57, 386] on button "button" at bounding box center [61, 396] width 35 height 35
click at [19, 387] on button "button" at bounding box center [21, 396] width 35 height 35
click at [65, 391] on button "button" at bounding box center [61, 396] width 35 height 35
click at [24, 389] on button "button" at bounding box center [21, 396] width 35 height 35
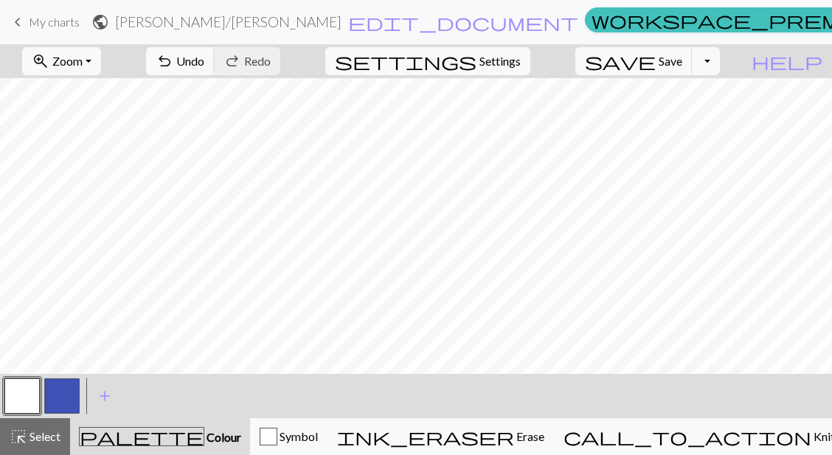
click at [72, 393] on button "button" at bounding box center [61, 396] width 35 height 35
click at [35, 385] on button "button" at bounding box center [21, 396] width 35 height 35
click at [65, 390] on button "button" at bounding box center [61, 396] width 35 height 35
click at [23, 387] on button "button" at bounding box center [21, 396] width 35 height 35
click at [61, 388] on button "button" at bounding box center [61, 396] width 35 height 35
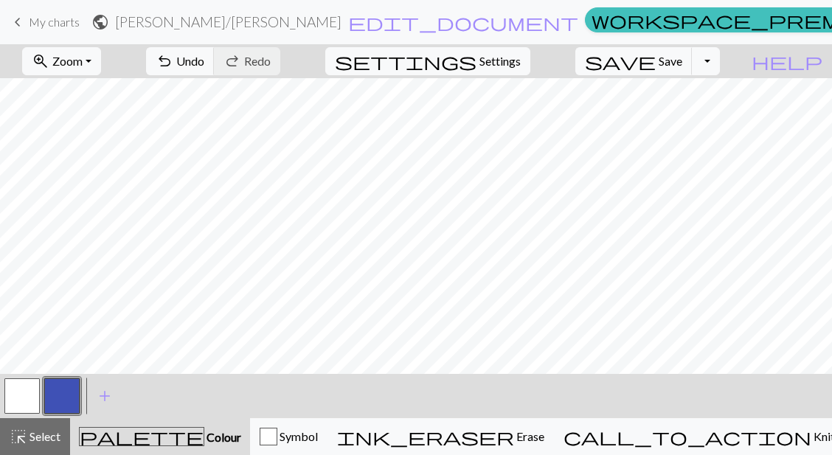
drag, startPoint x: 18, startPoint y: 395, endPoint x: 37, endPoint y: 387, distance: 20.2
click at [19, 396] on button "button" at bounding box center [21, 396] width 35 height 35
click at [72, 389] on button "button" at bounding box center [61, 396] width 35 height 35
click at [28, 391] on button "button" at bounding box center [21, 396] width 35 height 35
